Goal: Information Seeking & Learning: Check status

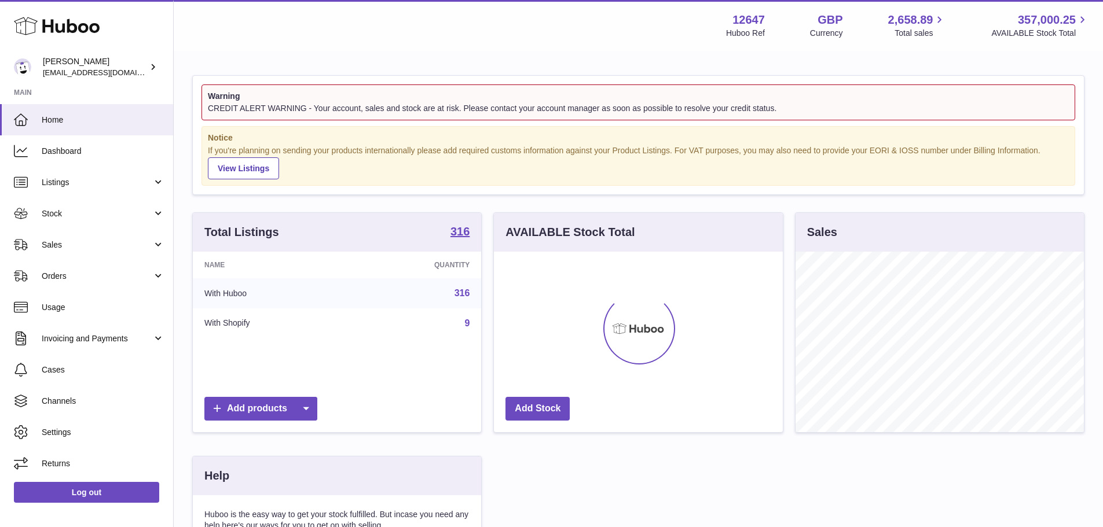
scroll to position [181, 289]
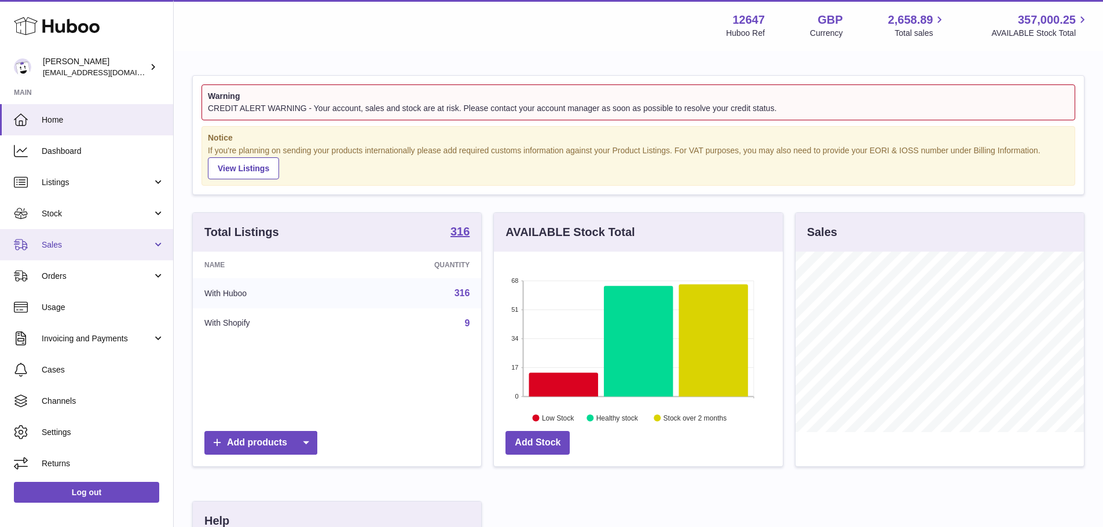
click at [79, 242] on span "Sales" at bounding box center [97, 245] width 111 height 11
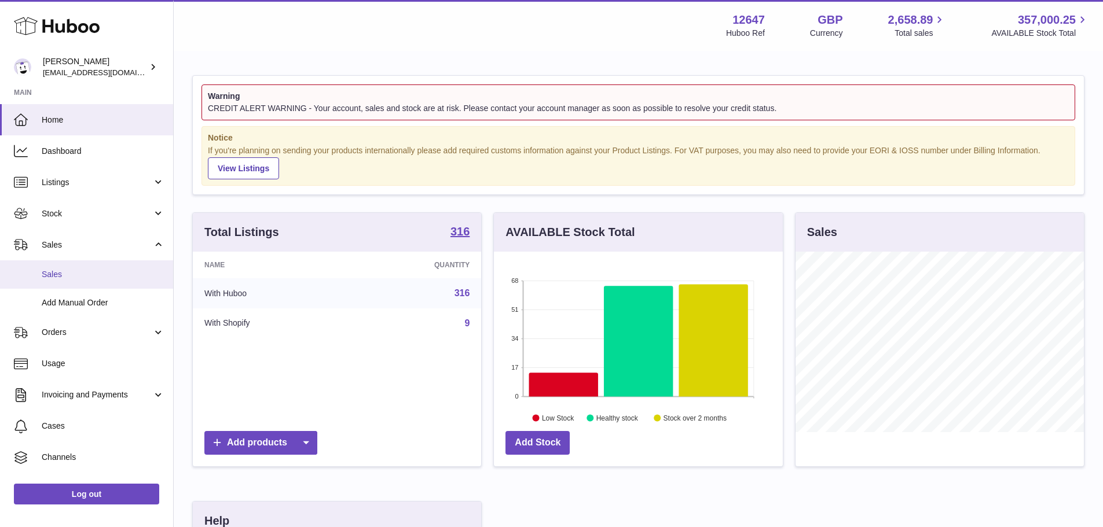
click at [67, 273] on span "Sales" at bounding box center [103, 274] width 123 height 11
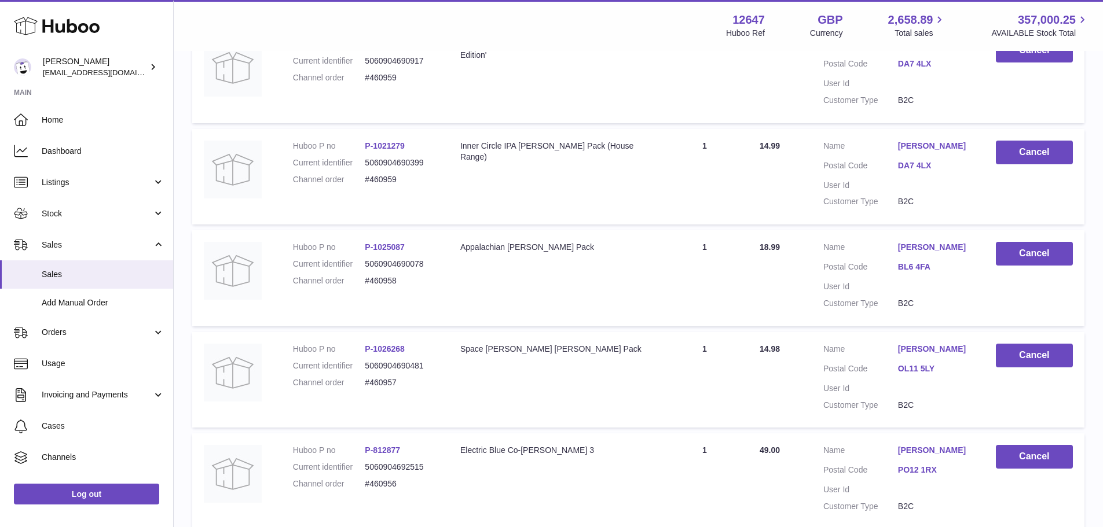
scroll to position [901, 0]
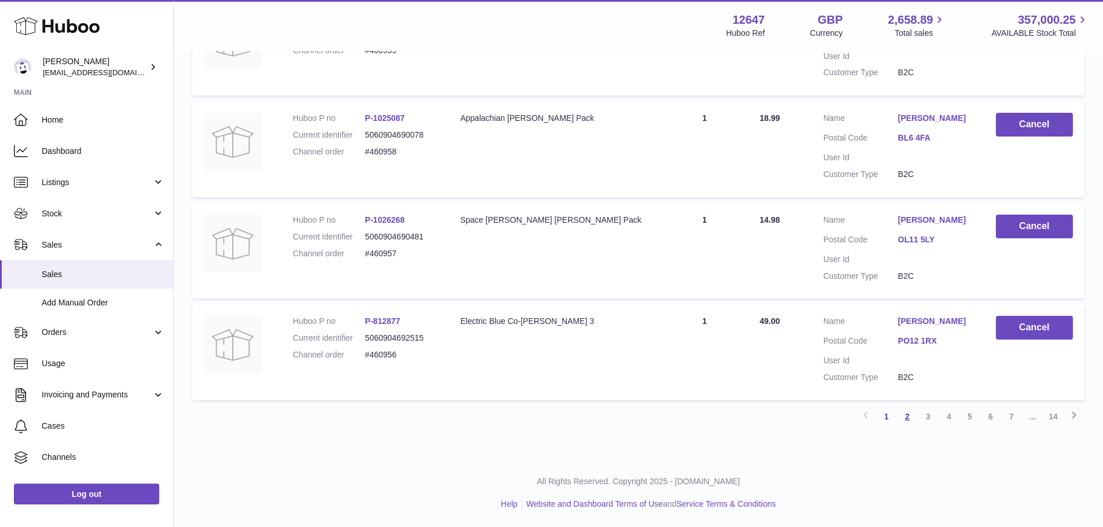
click at [906, 409] on link "2" at bounding box center [907, 416] width 21 height 21
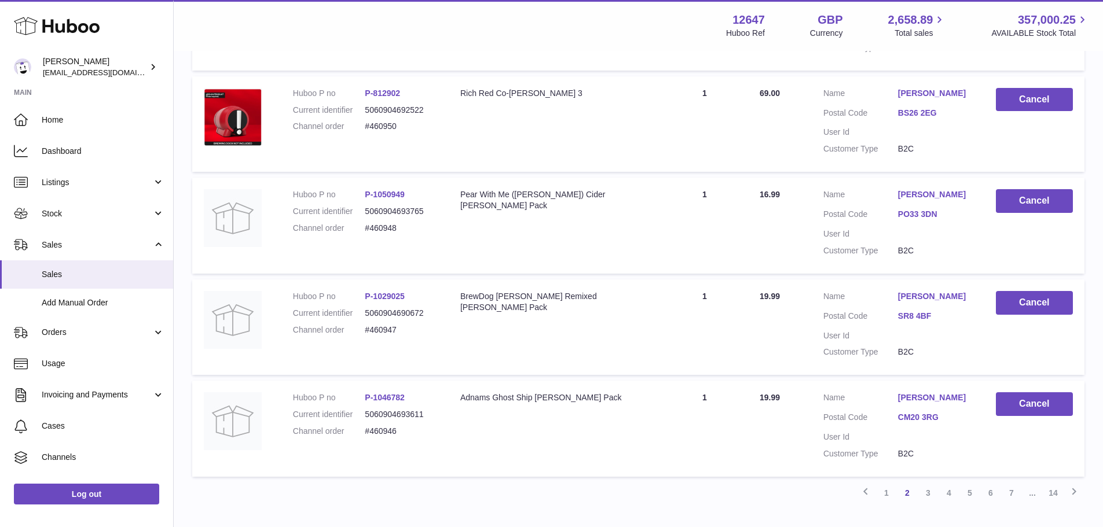
scroll to position [912, 0]
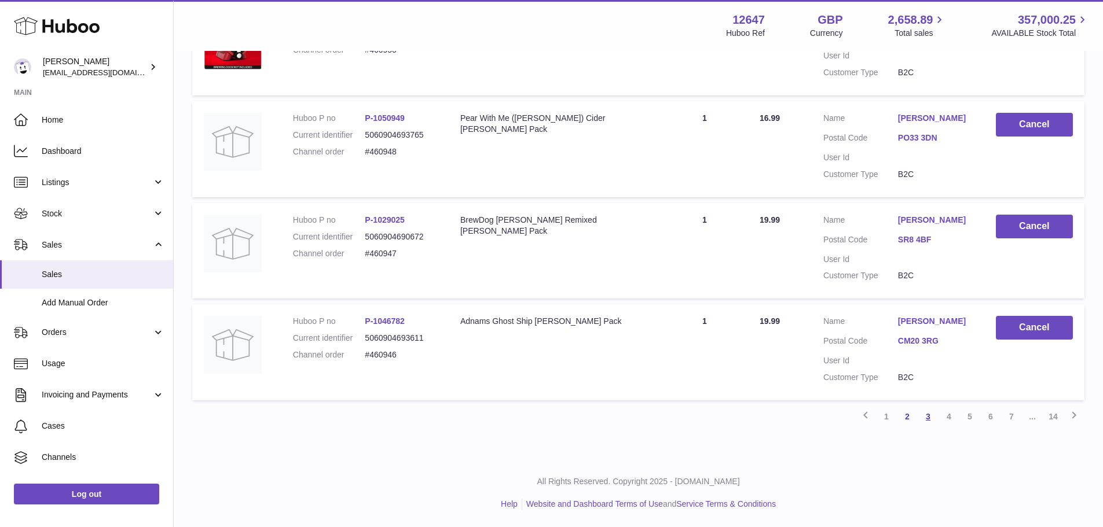
click at [930, 412] on link "3" at bounding box center [928, 416] width 21 height 21
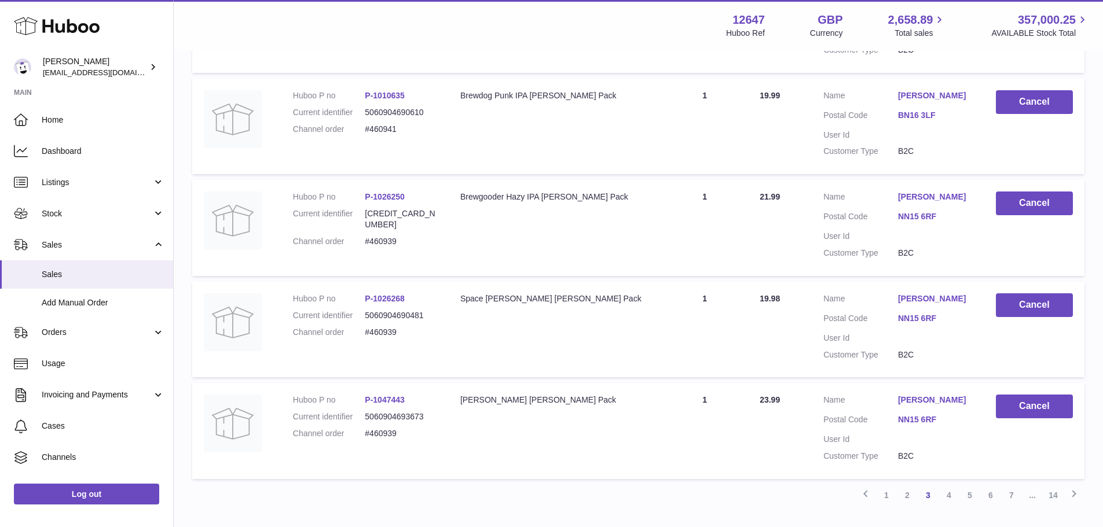
scroll to position [901, 0]
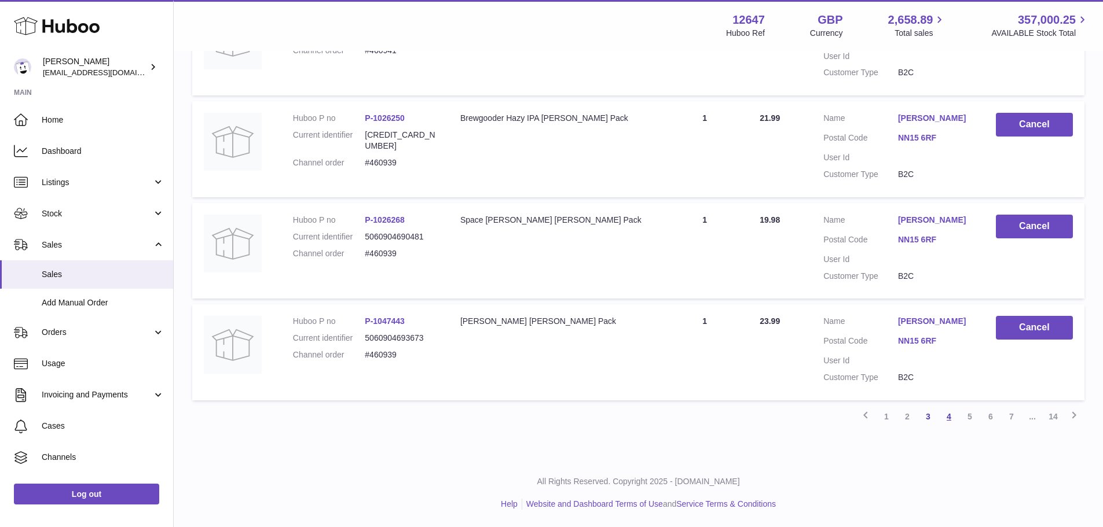
click at [955, 417] on link "4" at bounding box center [949, 416] width 21 height 21
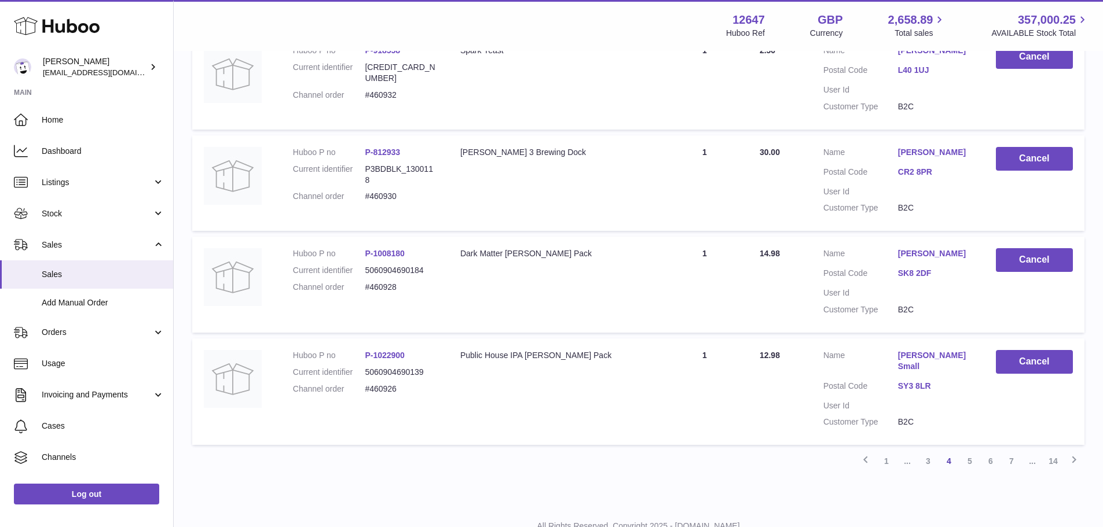
scroll to position [923, 0]
click at [969, 450] on link "5" at bounding box center [969, 460] width 21 height 21
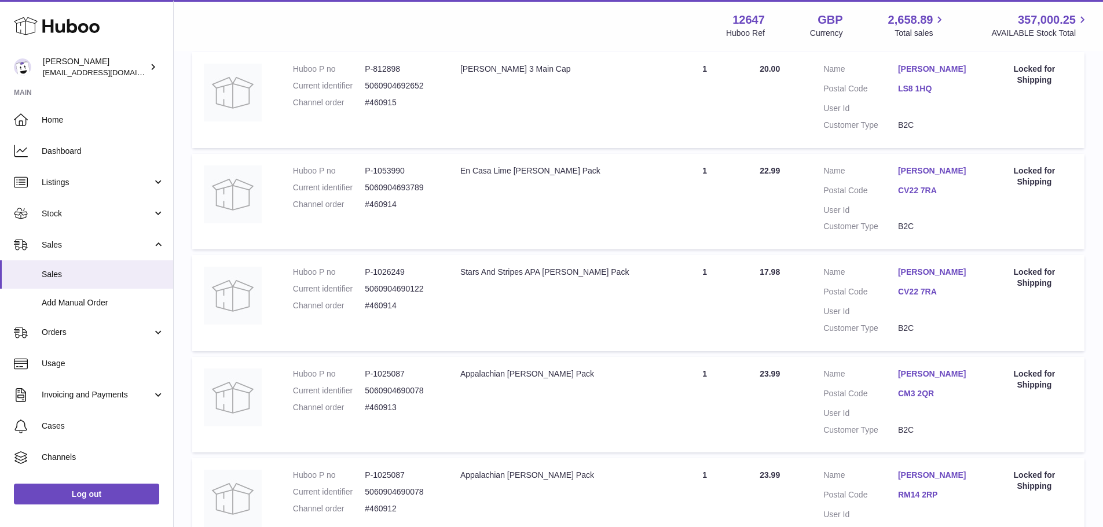
scroll to position [901, 0]
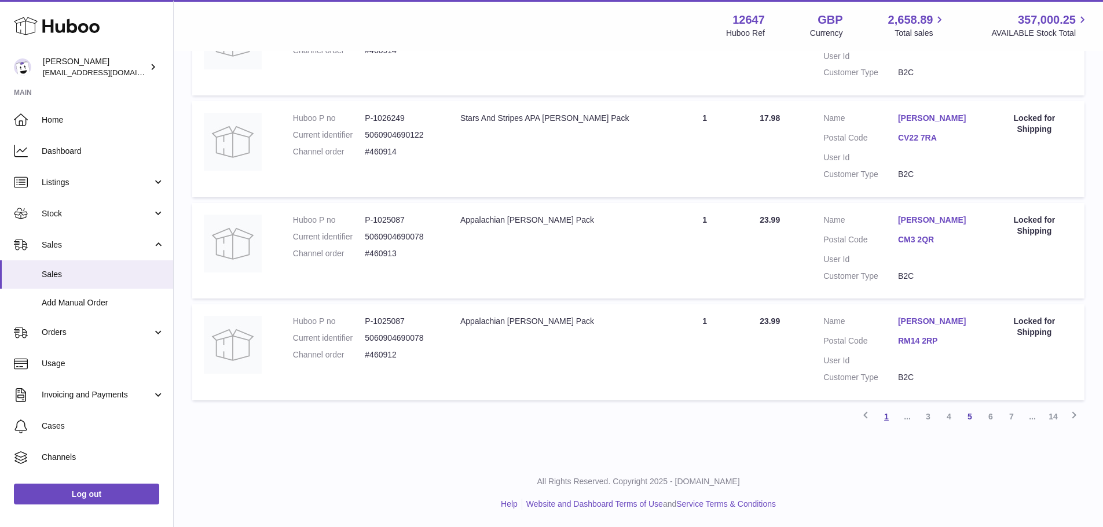
click at [884, 414] on link "1" at bounding box center [886, 416] width 21 height 21
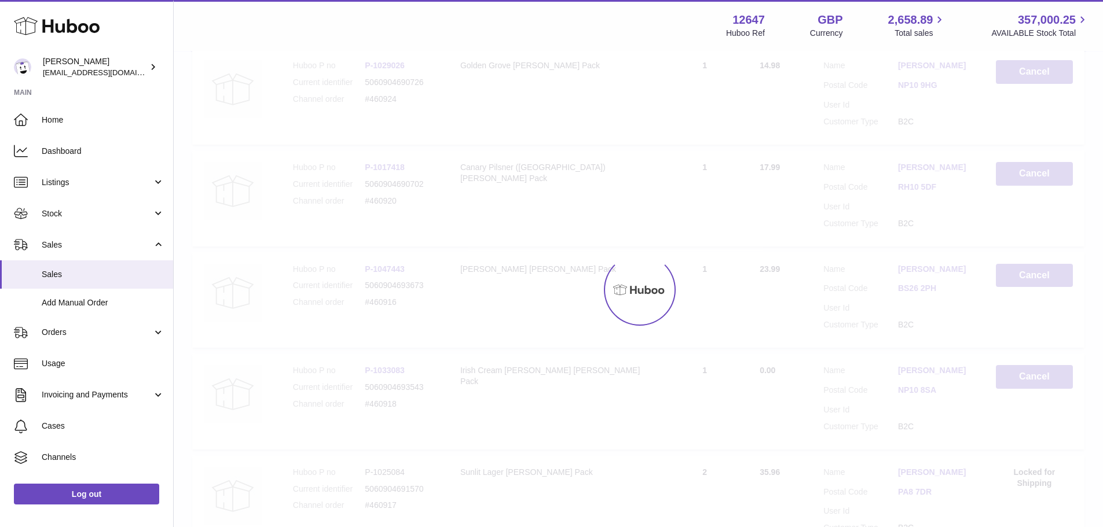
scroll to position [52, 0]
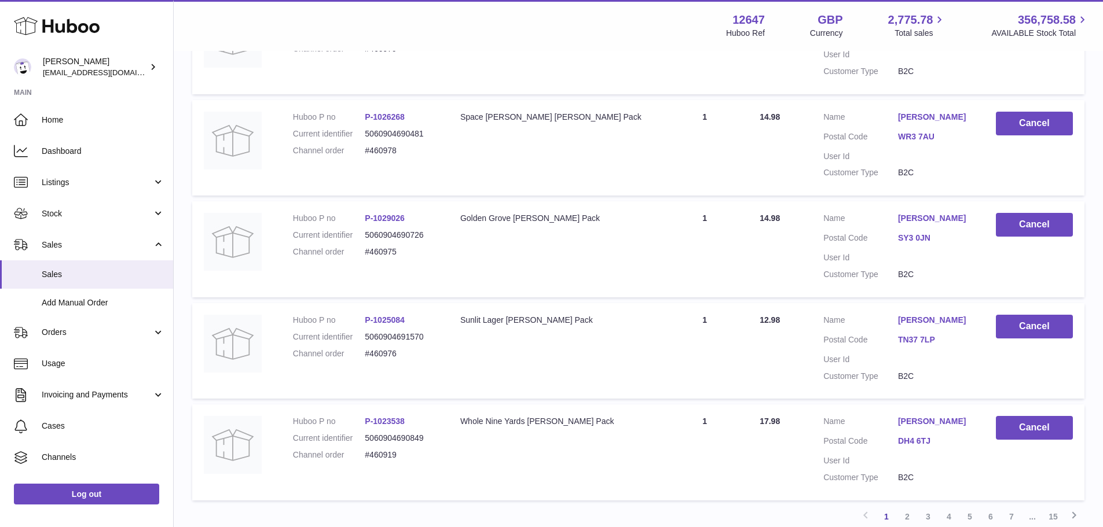
scroll to position [912, 0]
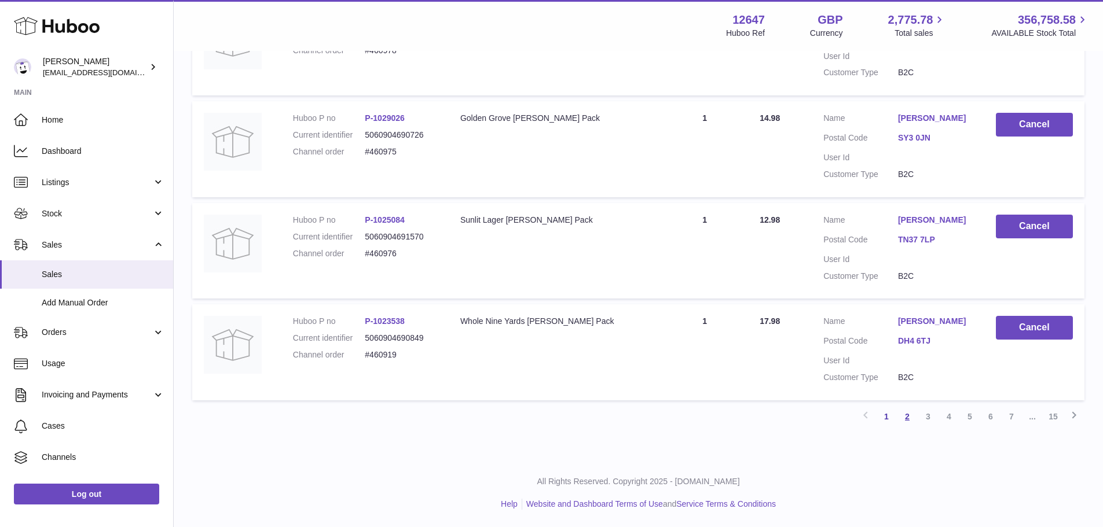
click at [911, 414] on link "2" at bounding box center [907, 416] width 21 height 21
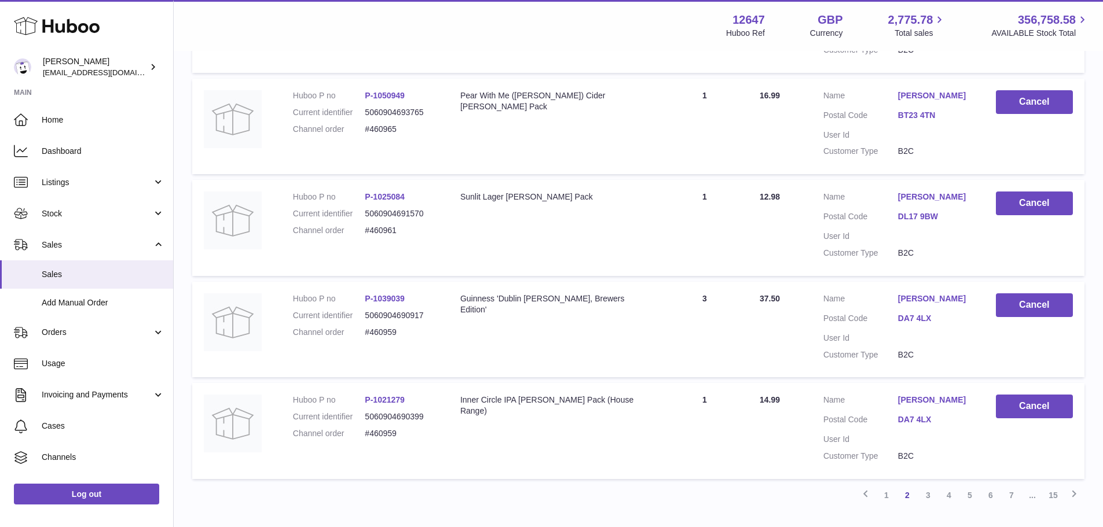
scroll to position [901, 0]
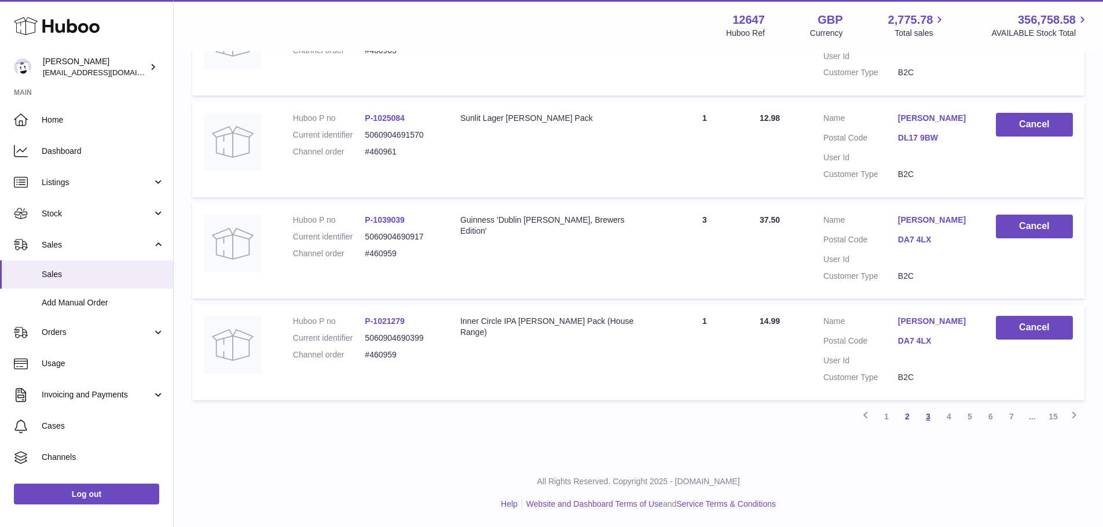
click at [932, 412] on link "3" at bounding box center [928, 416] width 21 height 21
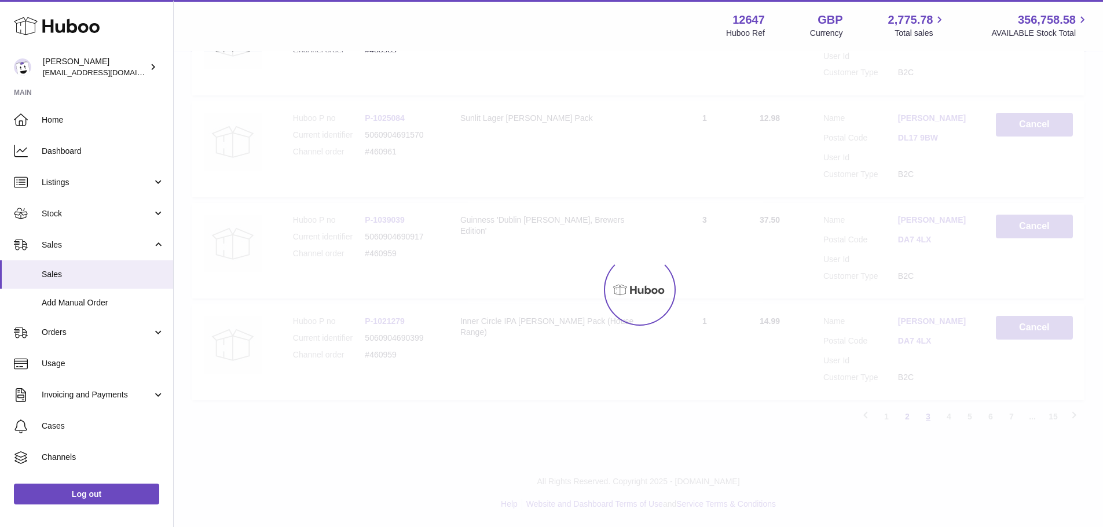
click at [932, 412] on div at bounding box center [638, 289] width 929 height 475
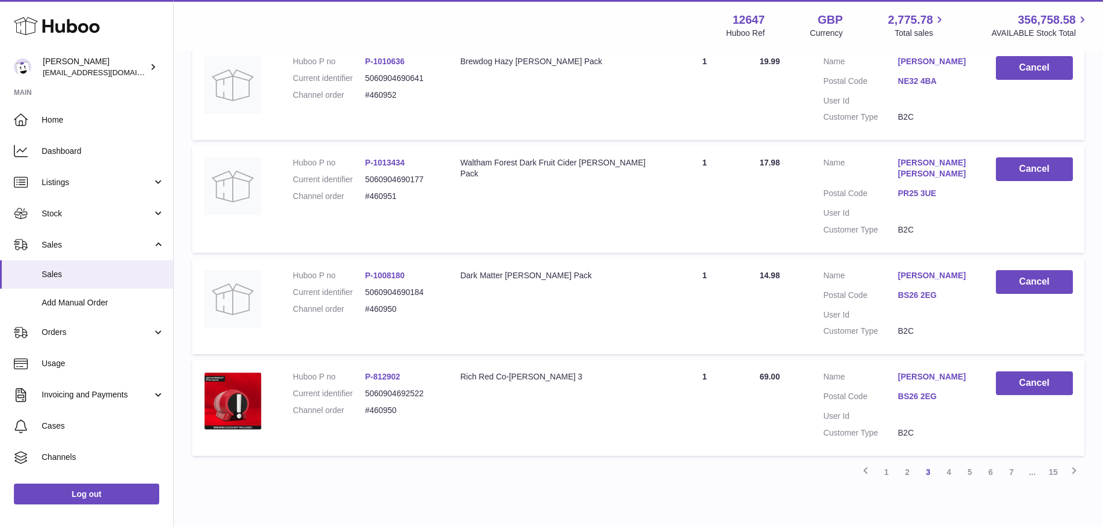
scroll to position [912, 0]
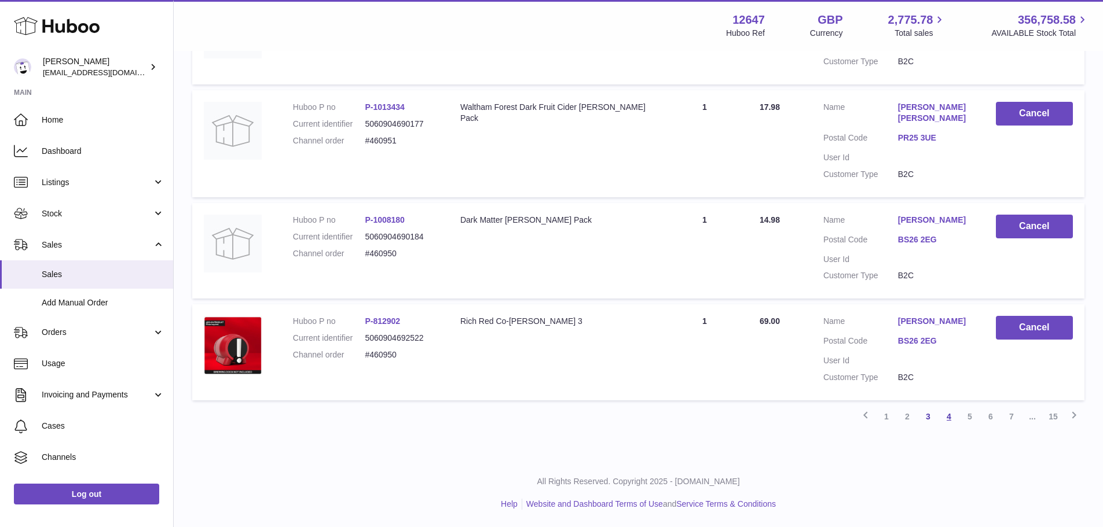
click at [948, 416] on link "4" at bounding box center [949, 416] width 21 height 21
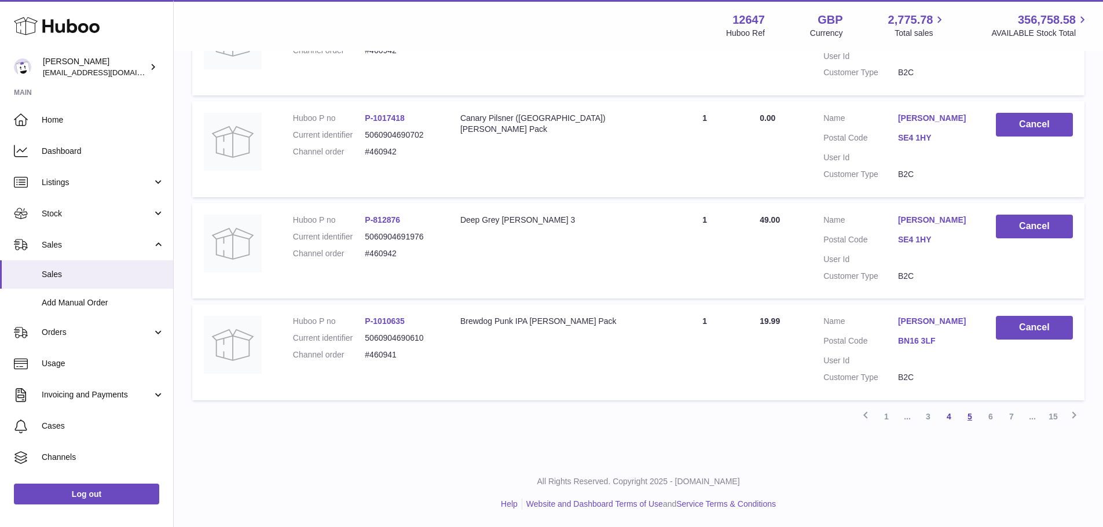
click at [972, 416] on link "5" at bounding box center [969, 416] width 21 height 21
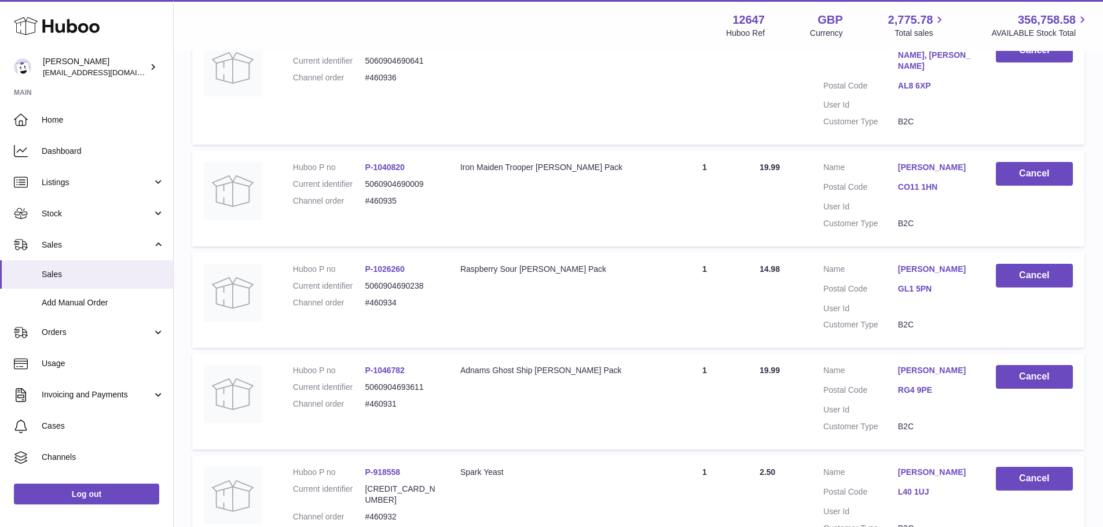
scroll to position [923, 0]
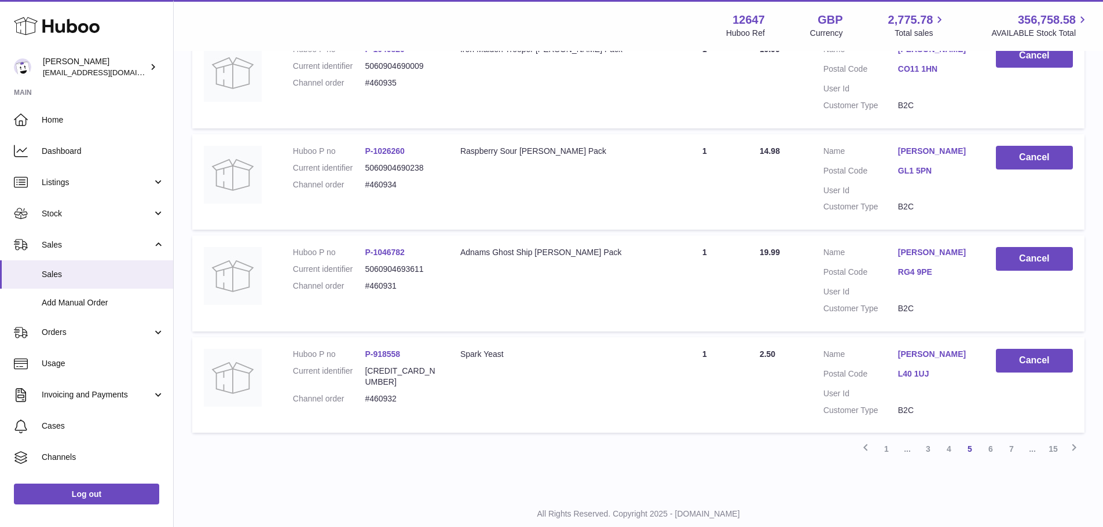
drag, startPoint x: 992, startPoint y: 416, endPoint x: 984, endPoint y: 408, distance: 11.1
click at [992, 439] on link "6" at bounding box center [990, 449] width 21 height 21
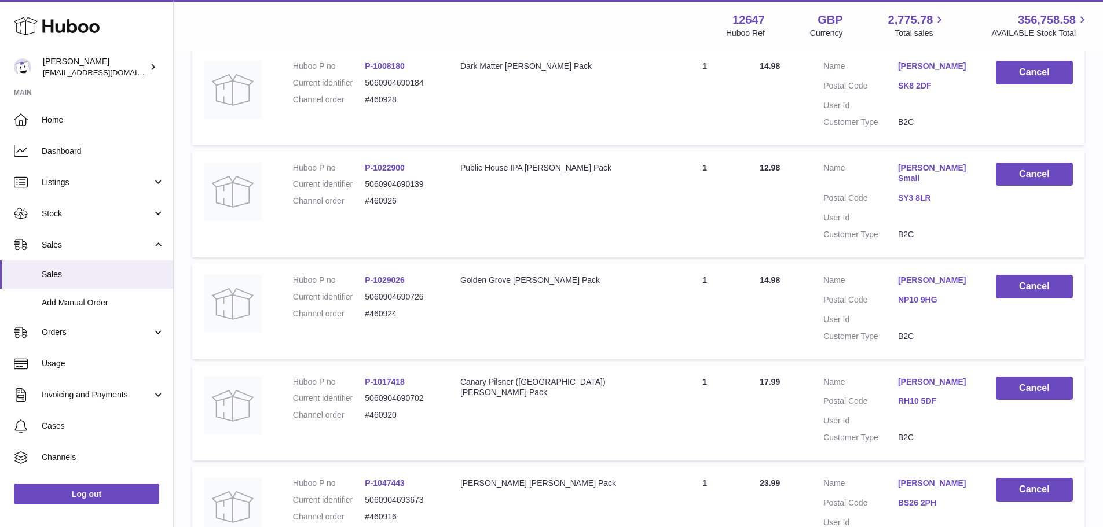
scroll to position [168, 0]
